Goal: Transaction & Acquisition: Purchase product/service

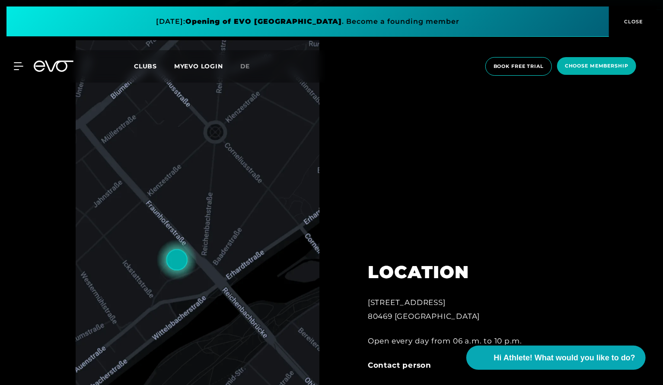
scroll to position [389, 0]
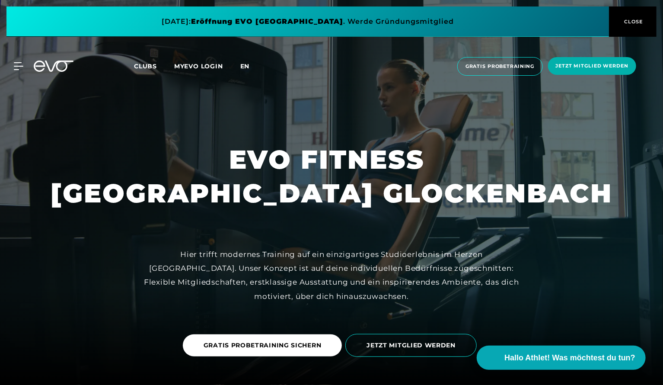
click at [242, 65] on span "en" at bounding box center [245, 66] width 10 height 8
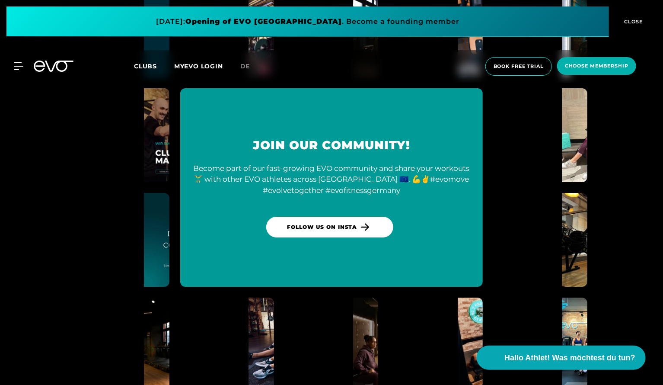
scroll to position [3241, 0]
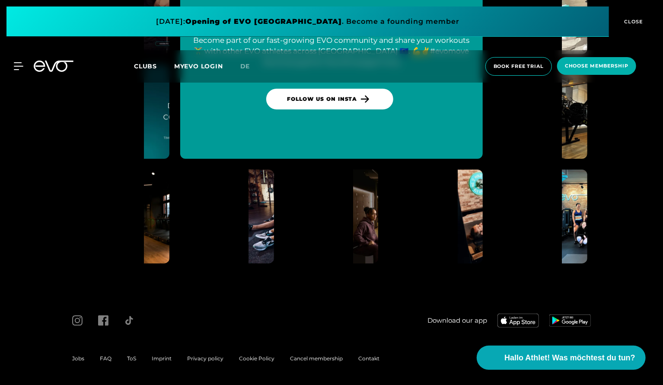
click at [180, 69] on link "MYEVO LOGIN" at bounding box center [198, 66] width 49 height 8
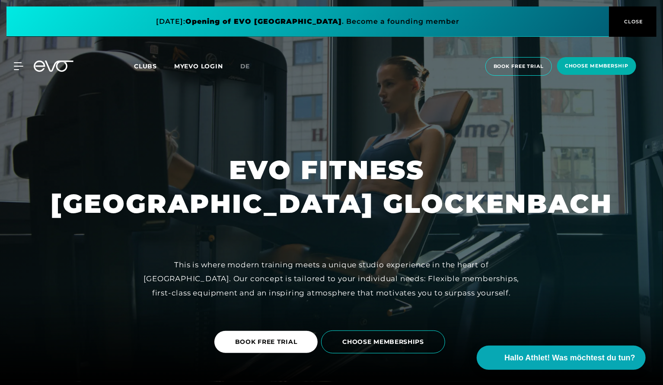
scroll to position [0, 0]
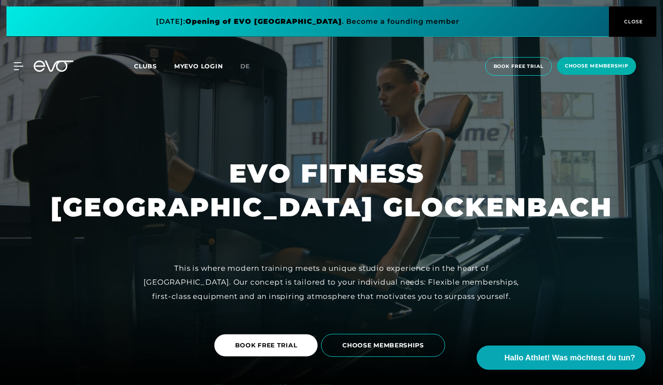
click at [138, 64] on span "Clubs" at bounding box center [145, 66] width 23 height 8
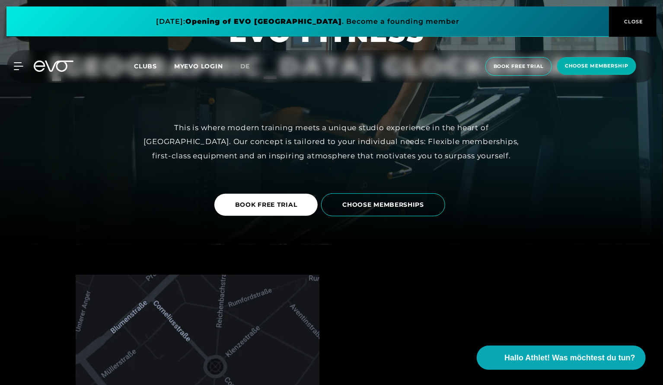
scroll to position [216, 0]
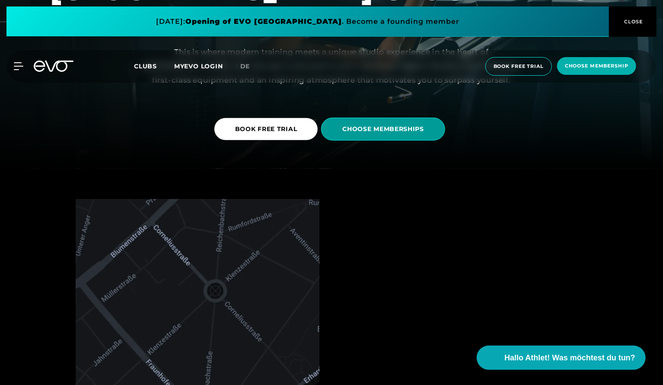
click at [363, 130] on span "CHOOSE MEMBERSHIPS" at bounding box center [383, 129] width 82 height 9
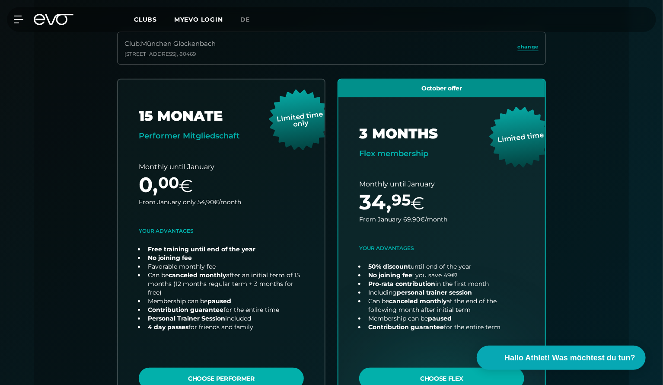
scroll to position [234, 0]
